Goal: Task Accomplishment & Management: Manage account settings

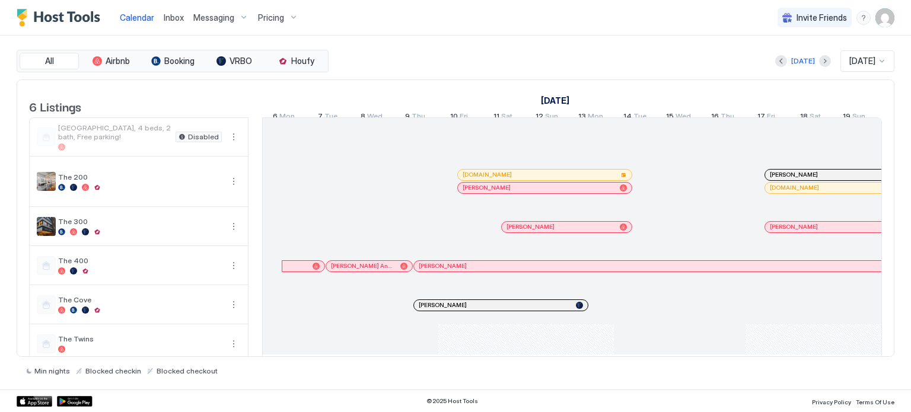
scroll to position [0, 659]
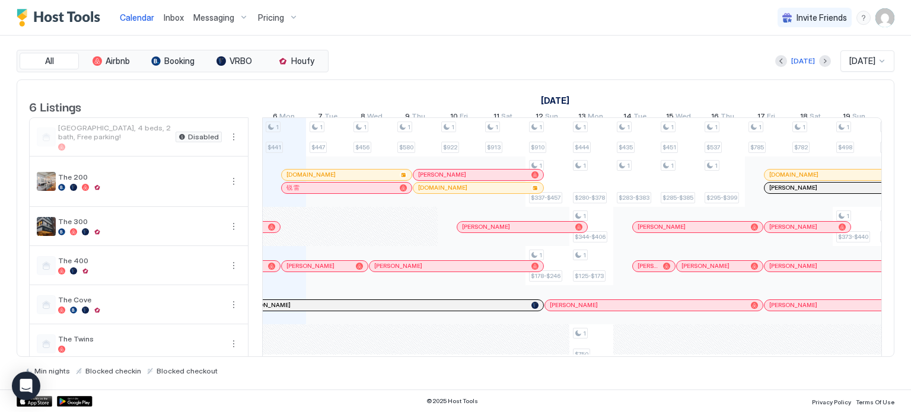
click at [267, 18] on span "Pricing" at bounding box center [271, 17] width 26 height 11
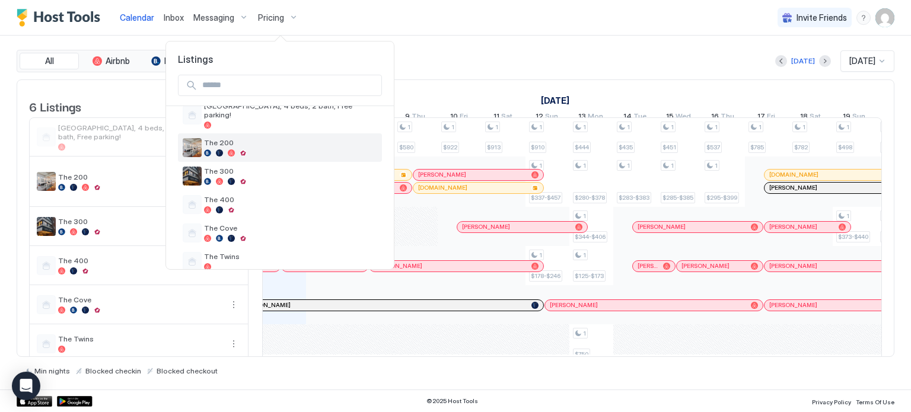
scroll to position [55, 0]
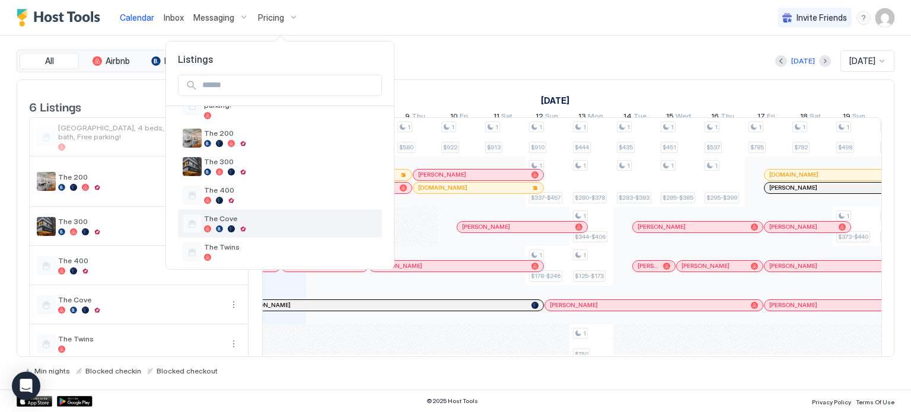
click at [236, 214] on span "The Cove" at bounding box center [290, 218] width 173 height 9
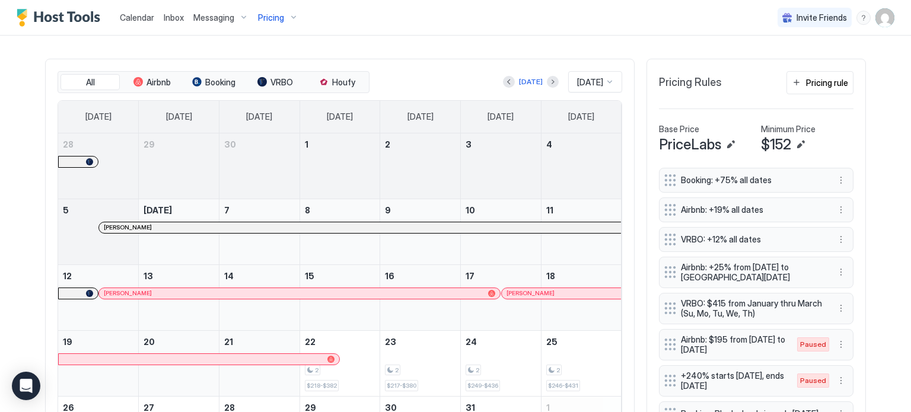
scroll to position [323, 0]
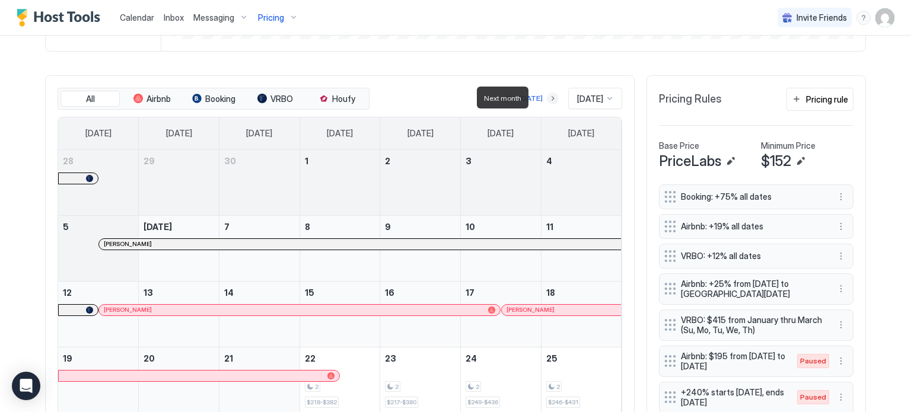
click at [547, 103] on button "Next month" at bounding box center [553, 99] width 12 height 12
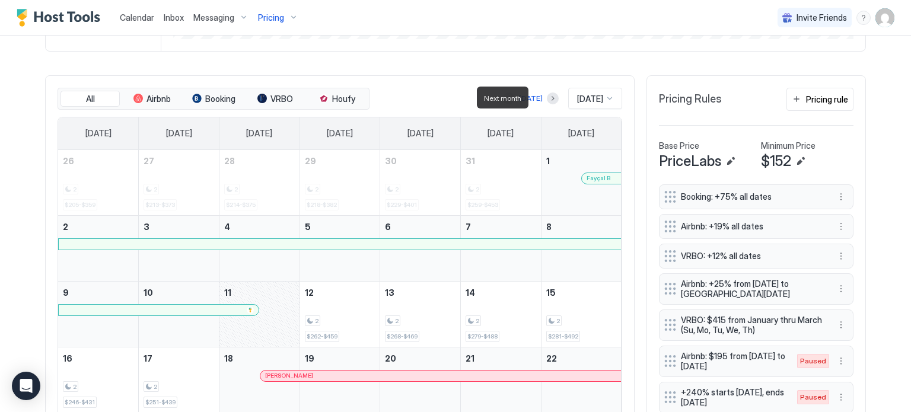
click at [547, 103] on div at bounding box center [553, 99] width 12 height 12
click at [547, 100] on button "Next month" at bounding box center [553, 99] width 12 height 12
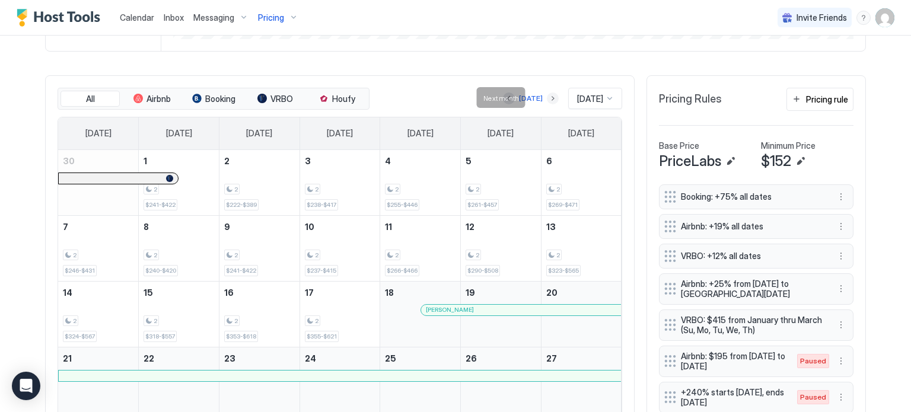
click at [547, 101] on button "Next month" at bounding box center [553, 99] width 12 height 12
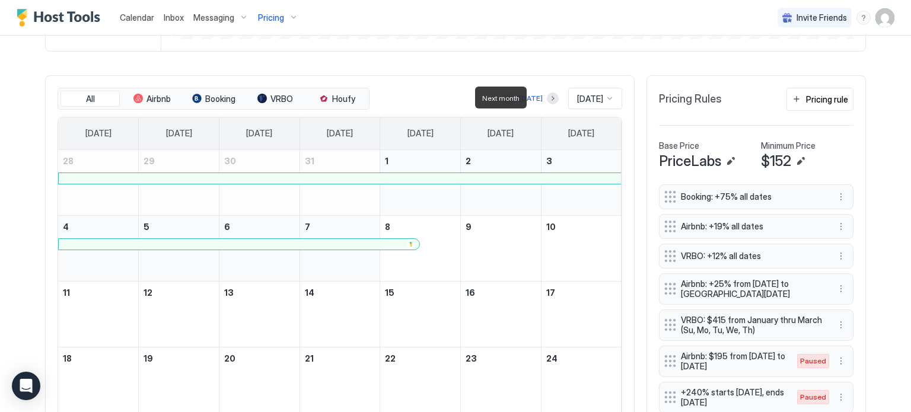
click at [547, 101] on div at bounding box center [553, 99] width 12 height 12
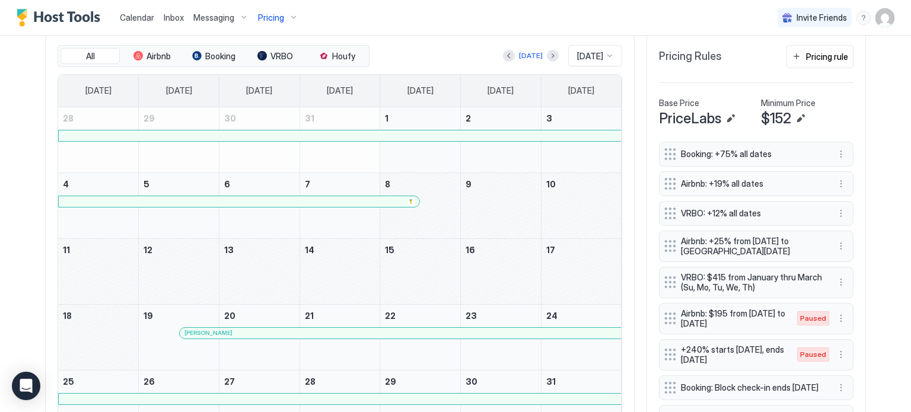
scroll to position [363, 0]
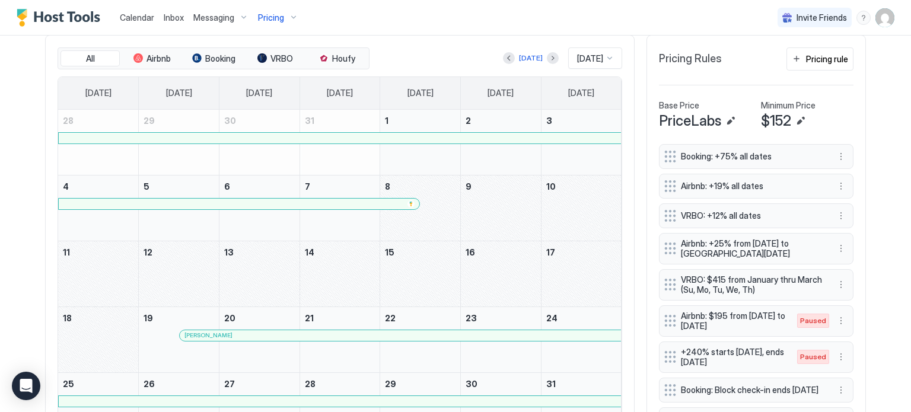
click at [543, 49] on div "[DATE] [DATE]" at bounding box center [497, 57] width 250 height 21
click at [547, 56] on button "Next month" at bounding box center [553, 58] width 12 height 12
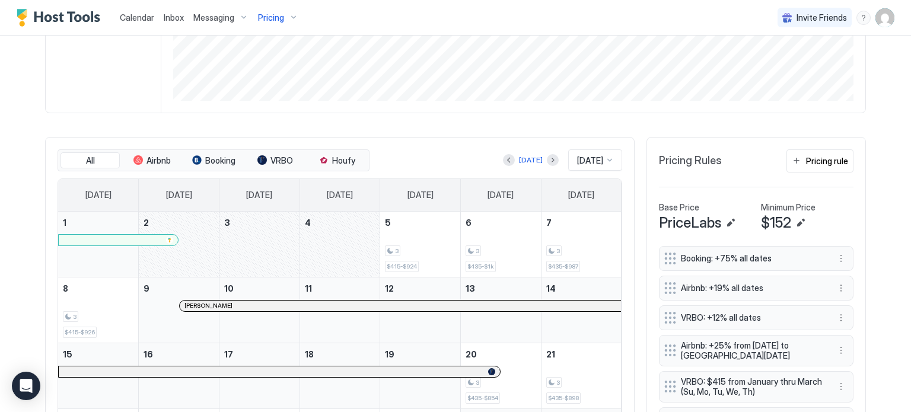
scroll to position [218, 0]
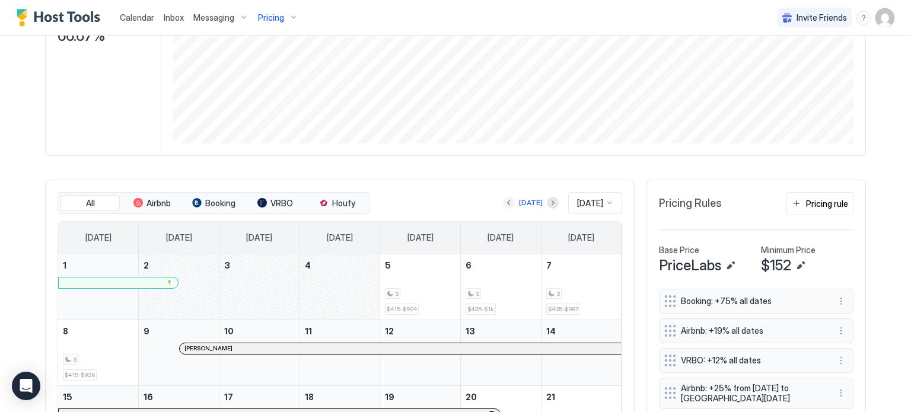
click at [503, 204] on button "Previous month" at bounding box center [509, 203] width 12 height 12
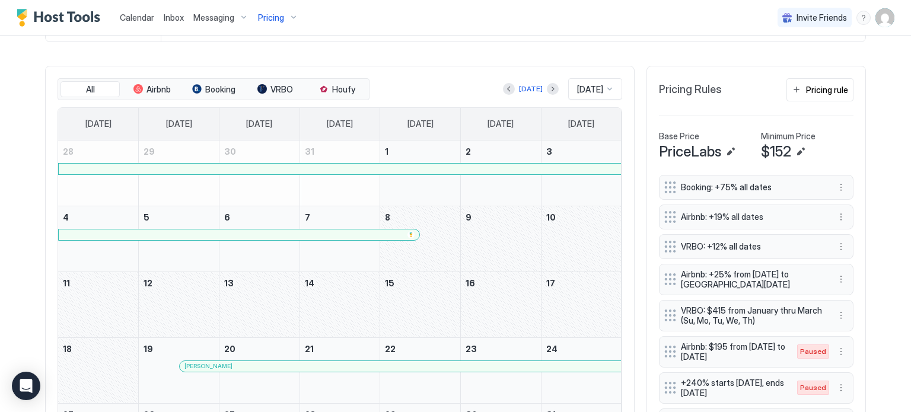
scroll to position [324, 0]
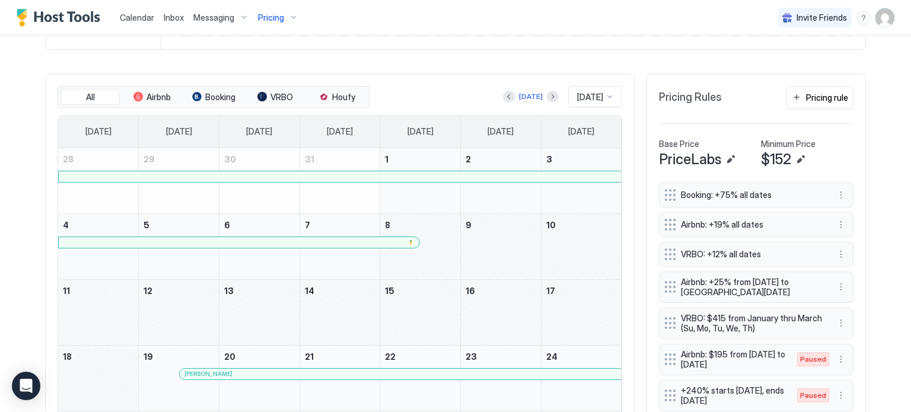
click at [581, 53] on div "The Cove Synced 2 minutes ago Min Price $ 0 Max Price $ 1482 14 Days Occupancy …" at bounding box center [455, 199] width 821 height 918
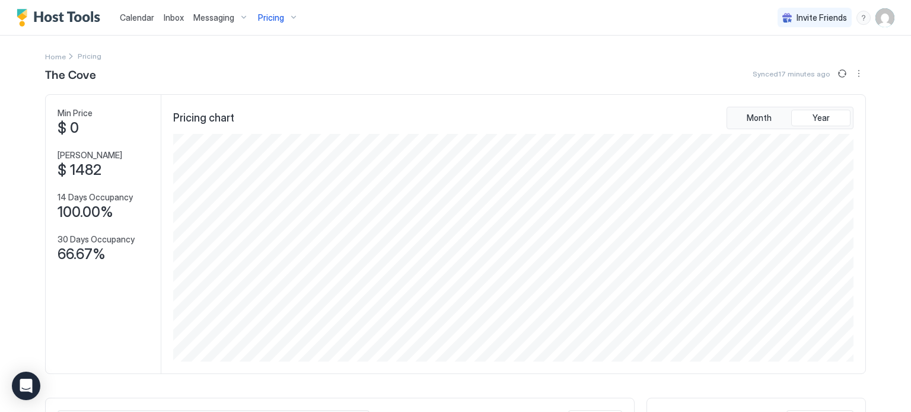
click at [147, 23] on link "Calendar" at bounding box center [137, 17] width 34 height 12
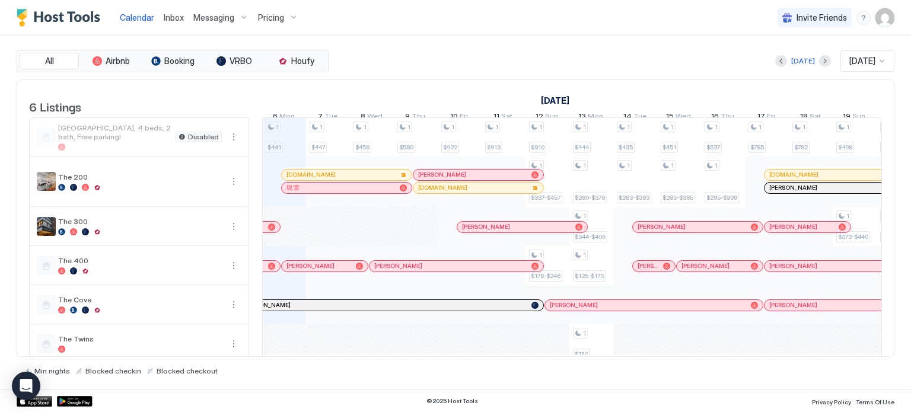
scroll to position [0, 659]
click at [319, 192] on div "锐 雷" at bounding box center [346, 188] width 120 height 8
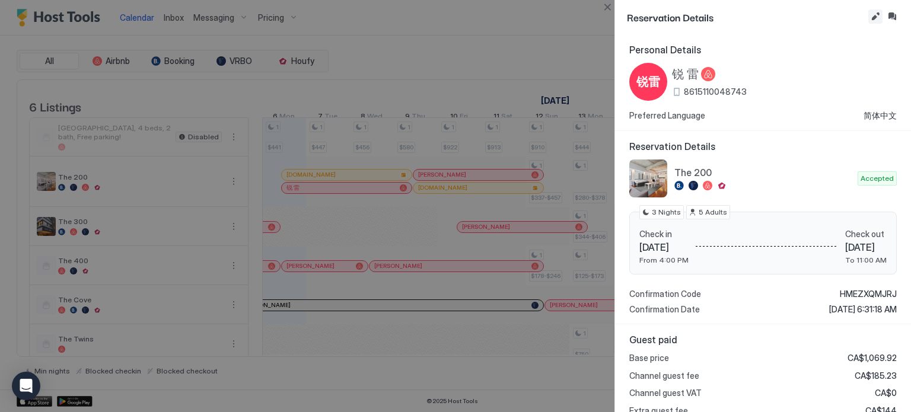
click at [871, 14] on button "Edit reservation" at bounding box center [875, 16] width 14 height 14
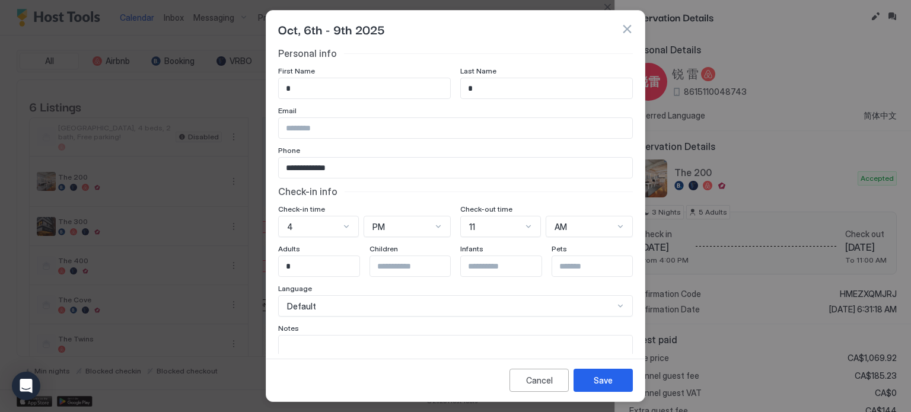
scroll to position [66, 0]
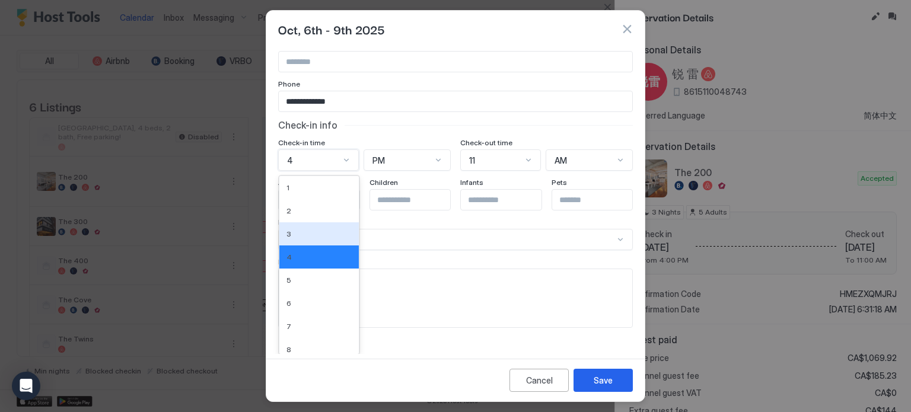
click at [322, 171] on div "12 results available. Use Up and Down to choose options, press Enter to select …" at bounding box center [318, 159] width 81 height 21
click at [306, 230] on div "3" at bounding box center [318, 234] width 65 height 9
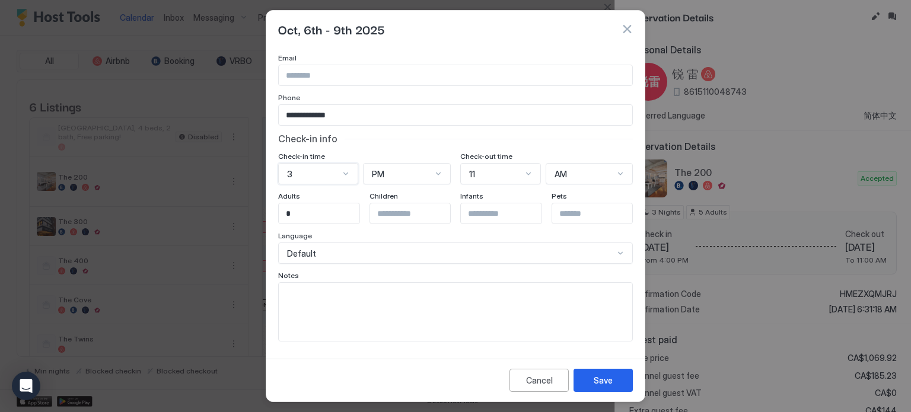
scroll to position [51, 0]
click at [611, 384] on div "Save" at bounding box center [603, 380] width 19 height 12
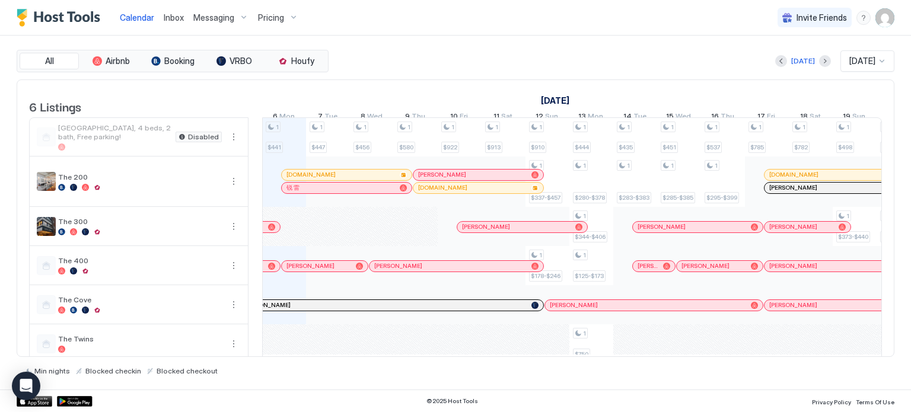
click at [339, 192] on div "锐 雷" at bounding box center [346, 188] width 120 height 8
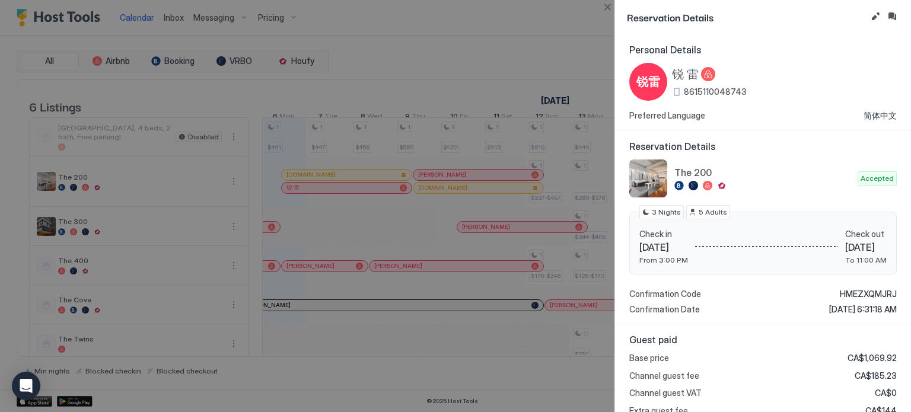
click at [442, 55] on div at bounding box center [455, 206] width 911 height 412
